Goal: Navigation & Orientation: Find specific page/section

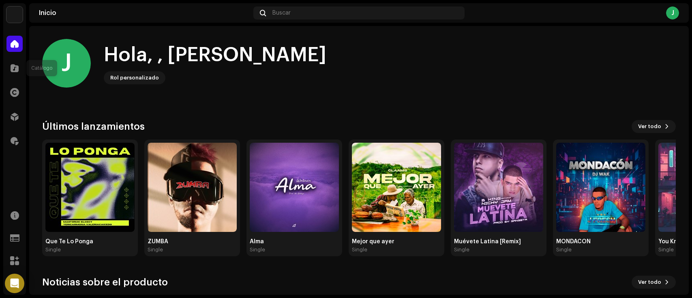
click at [15, 60] on div at bounding box center [14, 68] width 16 height 16
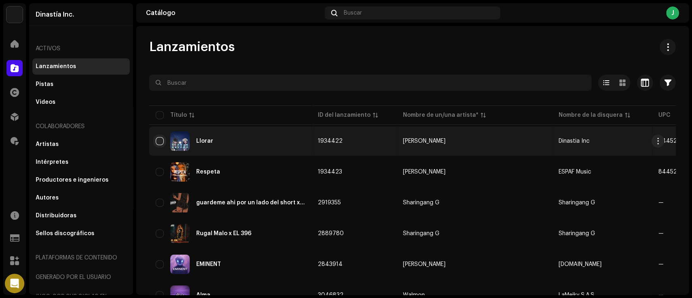
click at [160, 137] on input "checkbox" at bounding box center [160, 141] width 8 height 8
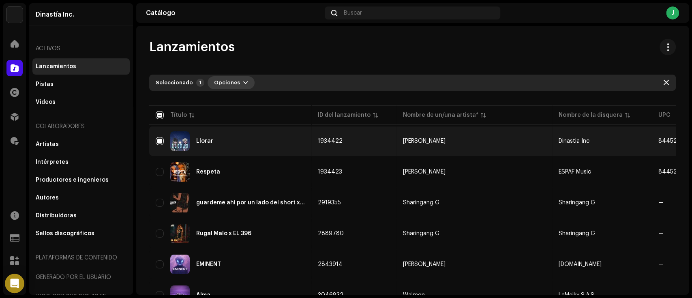
click at [234, 81] on span "Opciones" at bounding box center [227, 83] width 26 height 16
click at [157, 138] on input "Row Selected" at bounding box center [160, 141] width 8 height 8
checkbox input "false"
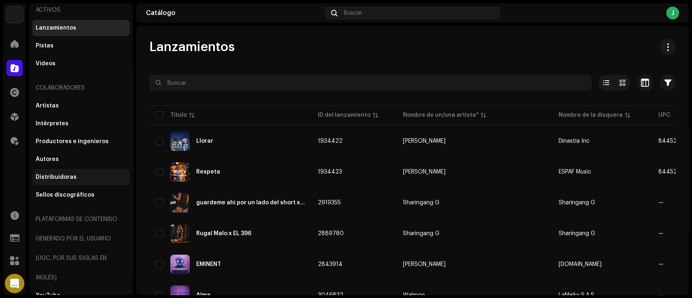
scroll to position [47, 0]
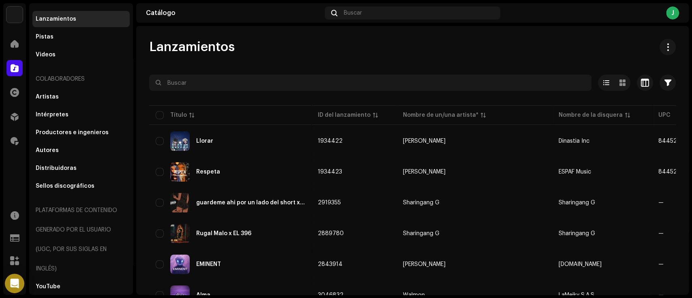
click at [52, 273] on div "Plataformas de contenido generado por el usuario (UGC, por sus siglas en inglés)" at bounding box center [80, 240] width 97 height 78
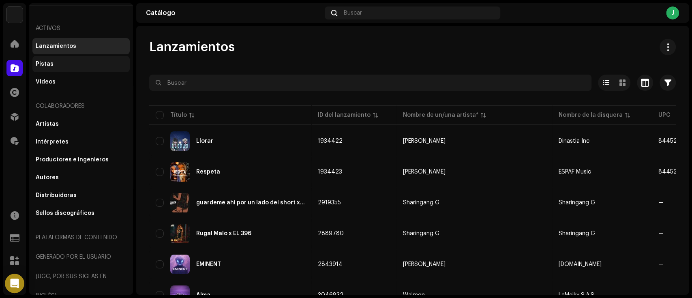
scroll to position [0, 0]
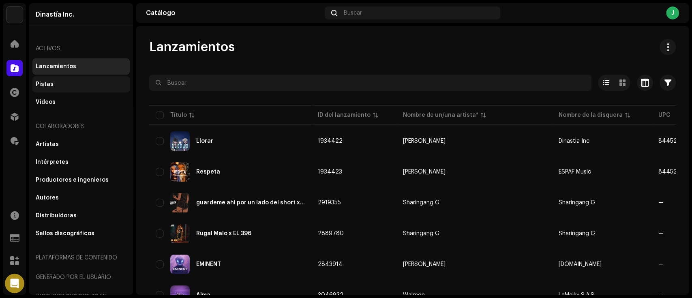
click at [48, 89] on div "Pistas" at bounding box center [80, 84] width 97 height 16
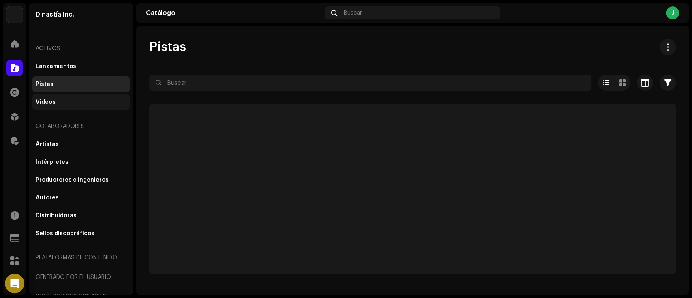
click at [49, 103] on div "Videos" at bounding box center [46, 102] width 20 height 6
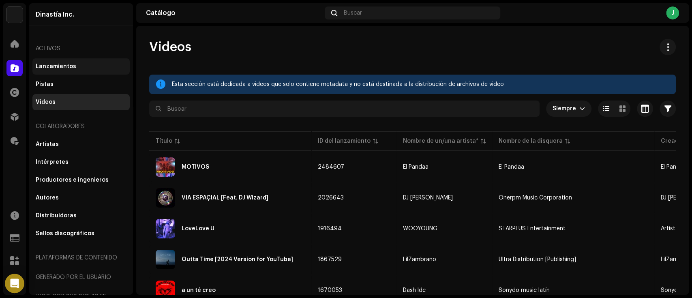
click at [59, 70] on div "Lanzamientos" at bounding box center [80, 66] width 97 height 16
